Goal: Information Seeking & Learning: Learn about a topic

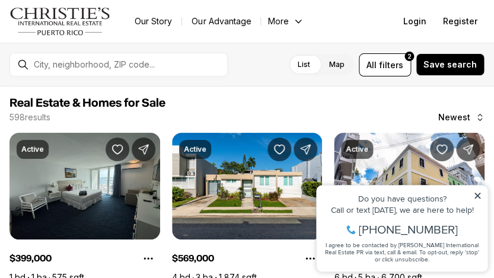
scroll to position [780, 0]
click at [478, 194] on icon at bounding box center [478, 196] width 8 height 8
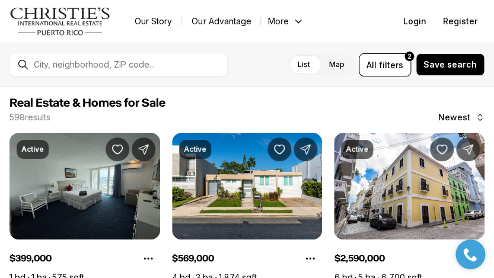
scroll to position [481, 0]
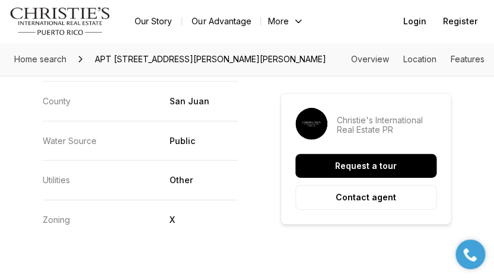
scroll to position [2729, 0]
